Goal: Find contact information: Find contact information

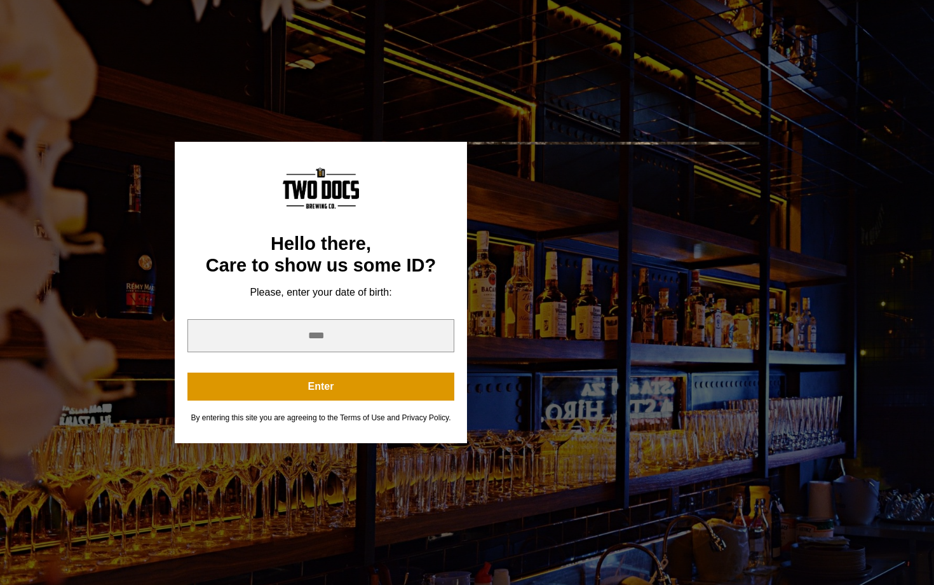
scroll to position [26, 0]
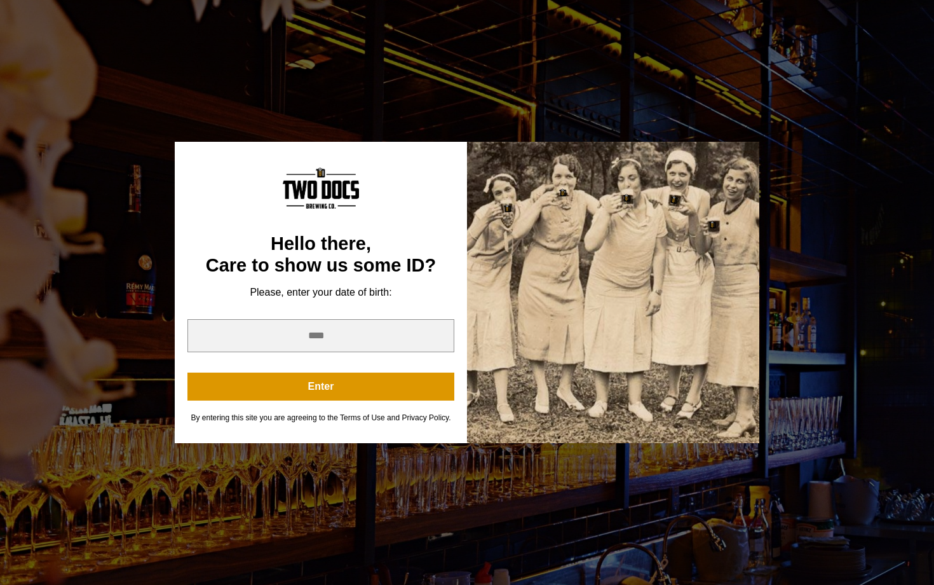
click at [578, 129] on div "You are not old enough to view this content. Try again on your 21st birthday. H…" at bounding box center [467, 292] width 934 height 585
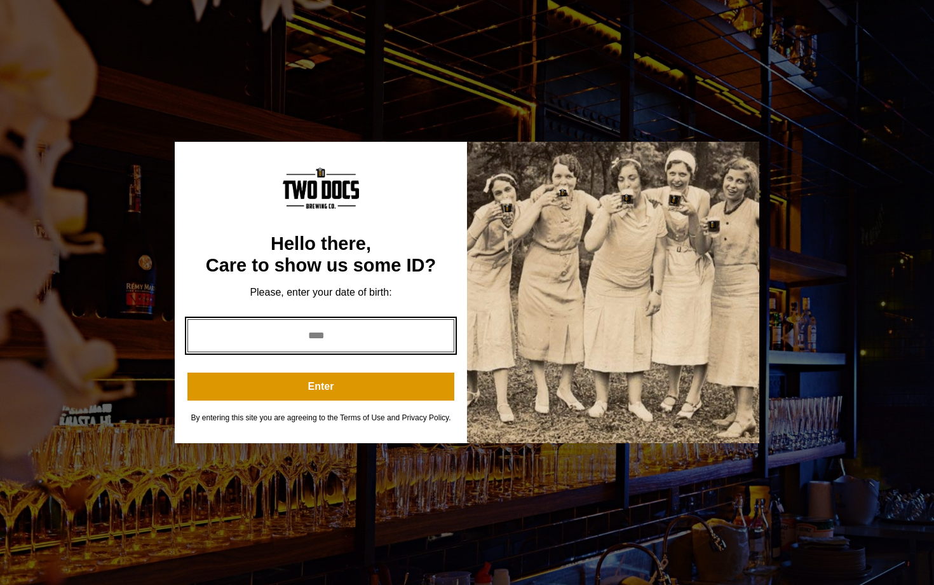
click at [410, 322] on input "year" at bounding box center [320, 335] width 267 height 33
type input "****"
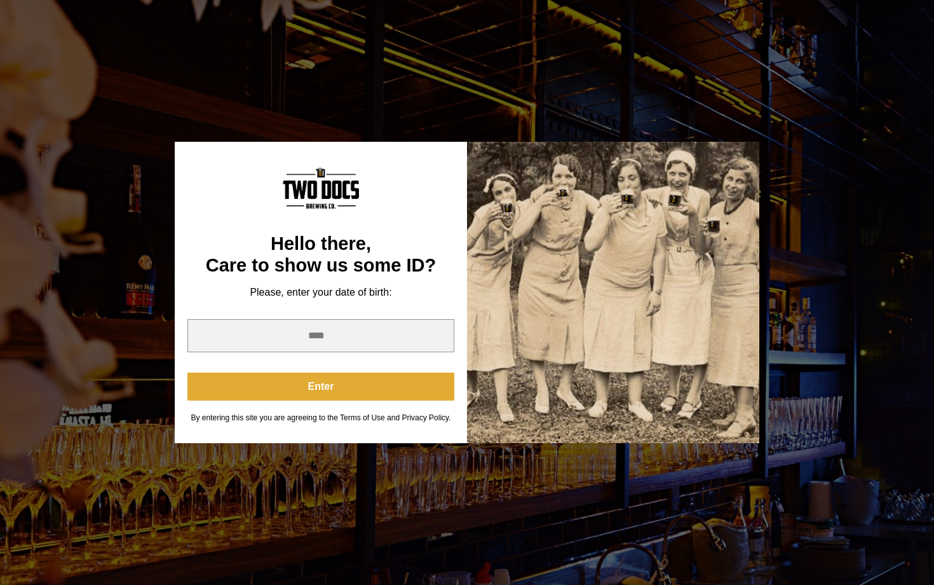
click at [383, 384] on button "Enter" at bounding box center [320, 386] width 267 height 28
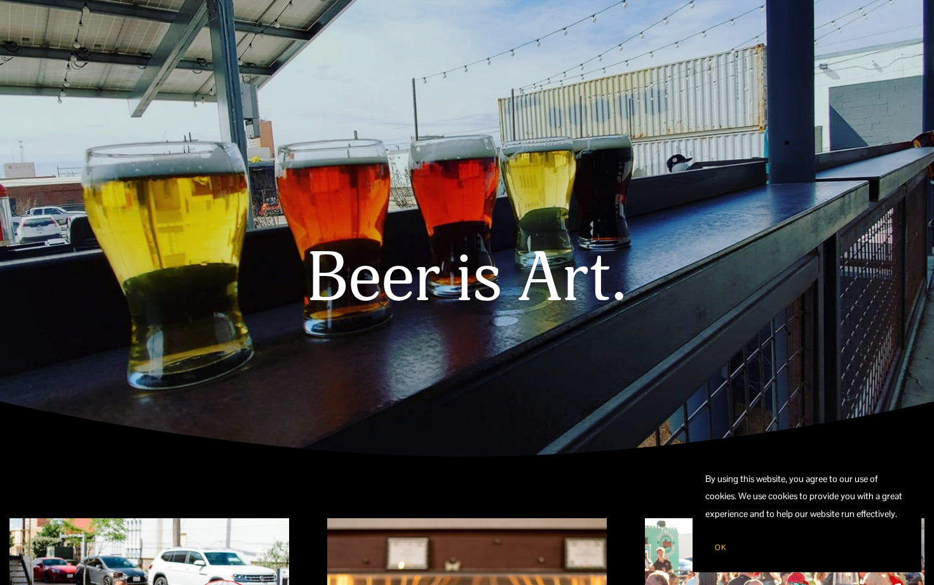
scroll to position [0, 0]
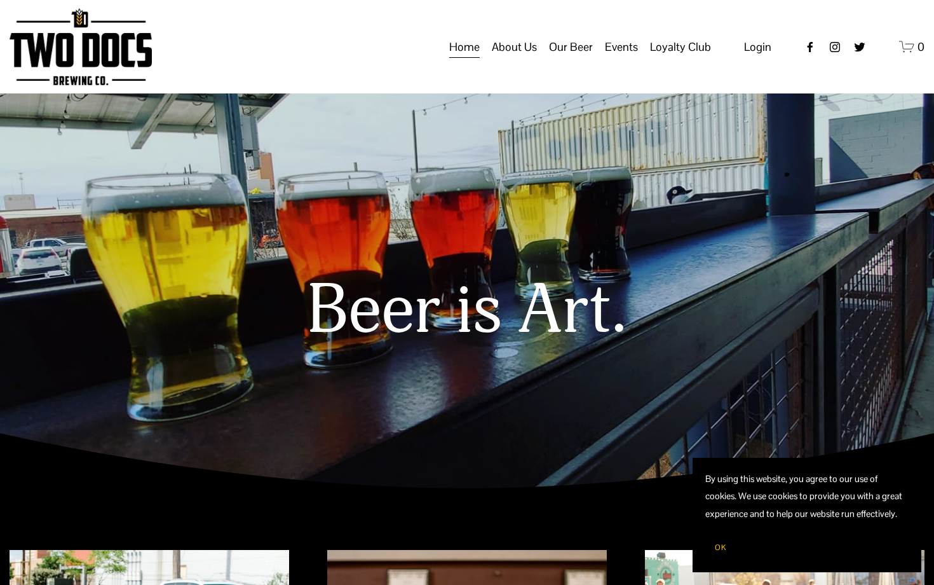
click at [829, 53] on icon "instagram-unauth" at bounding box center [835, 47] width 13 height 13
click at [526, 58] on span "About Us" at bounding box center [514, 47] width 45 height 22
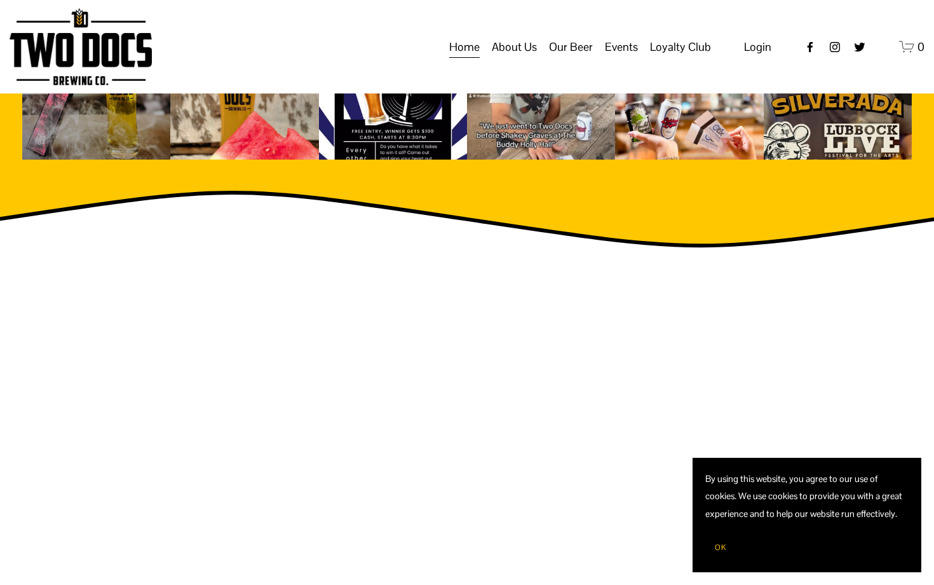
scroll to position [1881, 0]
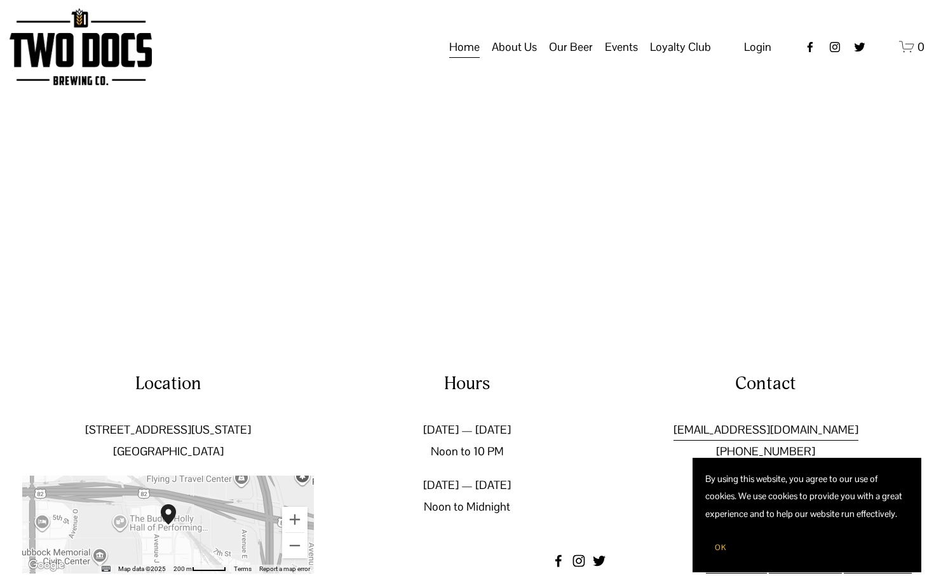
drag, startPoint x: 895, startPoint y: 416, endPoint x: 667, endPoint y: 407, distance: 229.0
click at [667, 419] on p "[EMAIL_ADDRESS][DOMAIN_NAME] [PHONE_NUMBER]" at bounding box center [766, 440] width 292 height 43
copy link "[EMAIL_ADDRESS][DOMAIN_NAME]"
